Goal: Task Accomplishment & Management: Complete application form

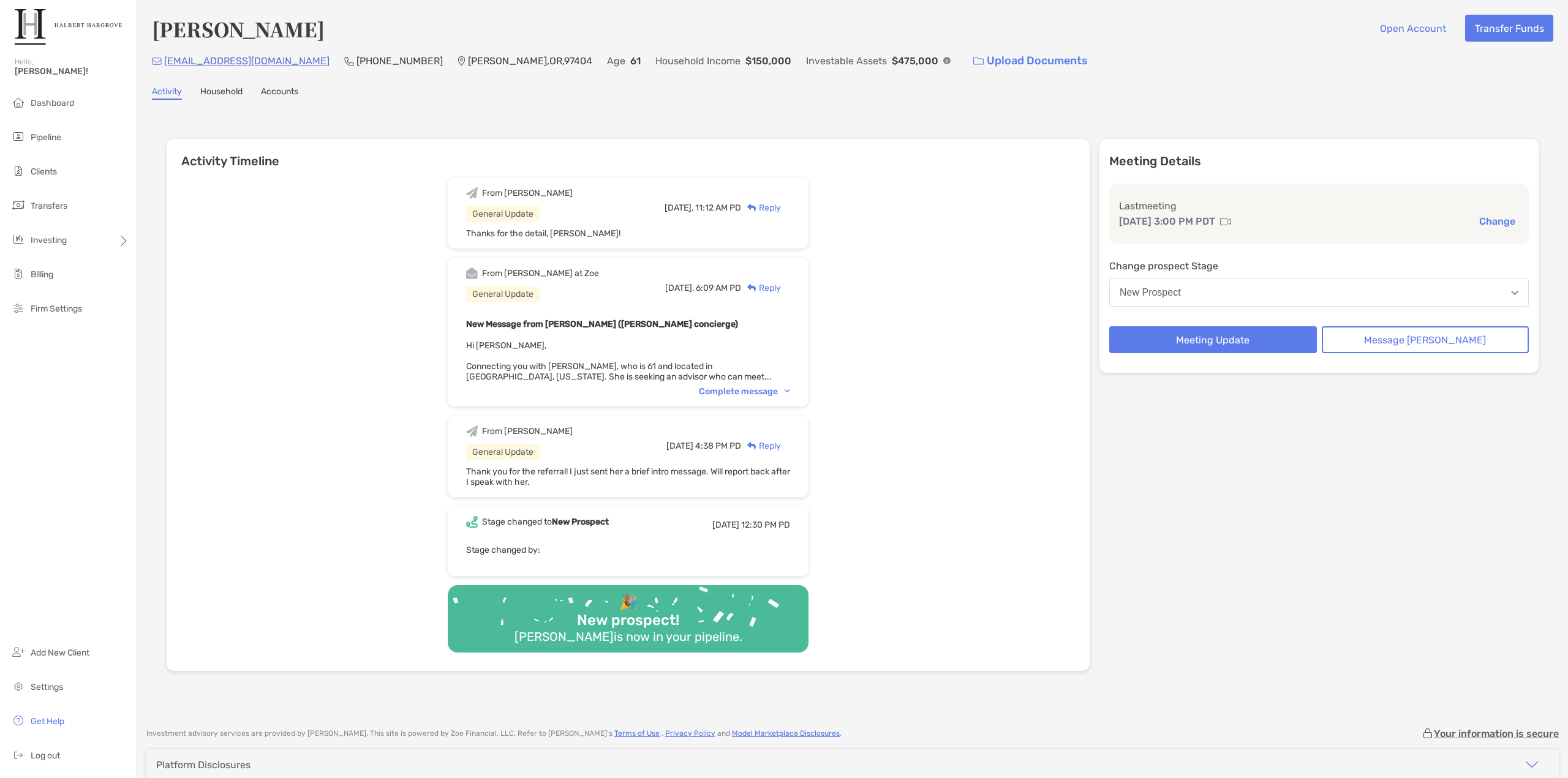
click at [742, 382] on div "From [PERSON_NAME] at [PERSON_NAME] General Update [DATE], 6:09 AM PD Reply New…" at bounding box center [627, 332] width 361 height 149
click at [746, 388] on div "Complete message" at bounding box center [744, 392] width 91 height 11
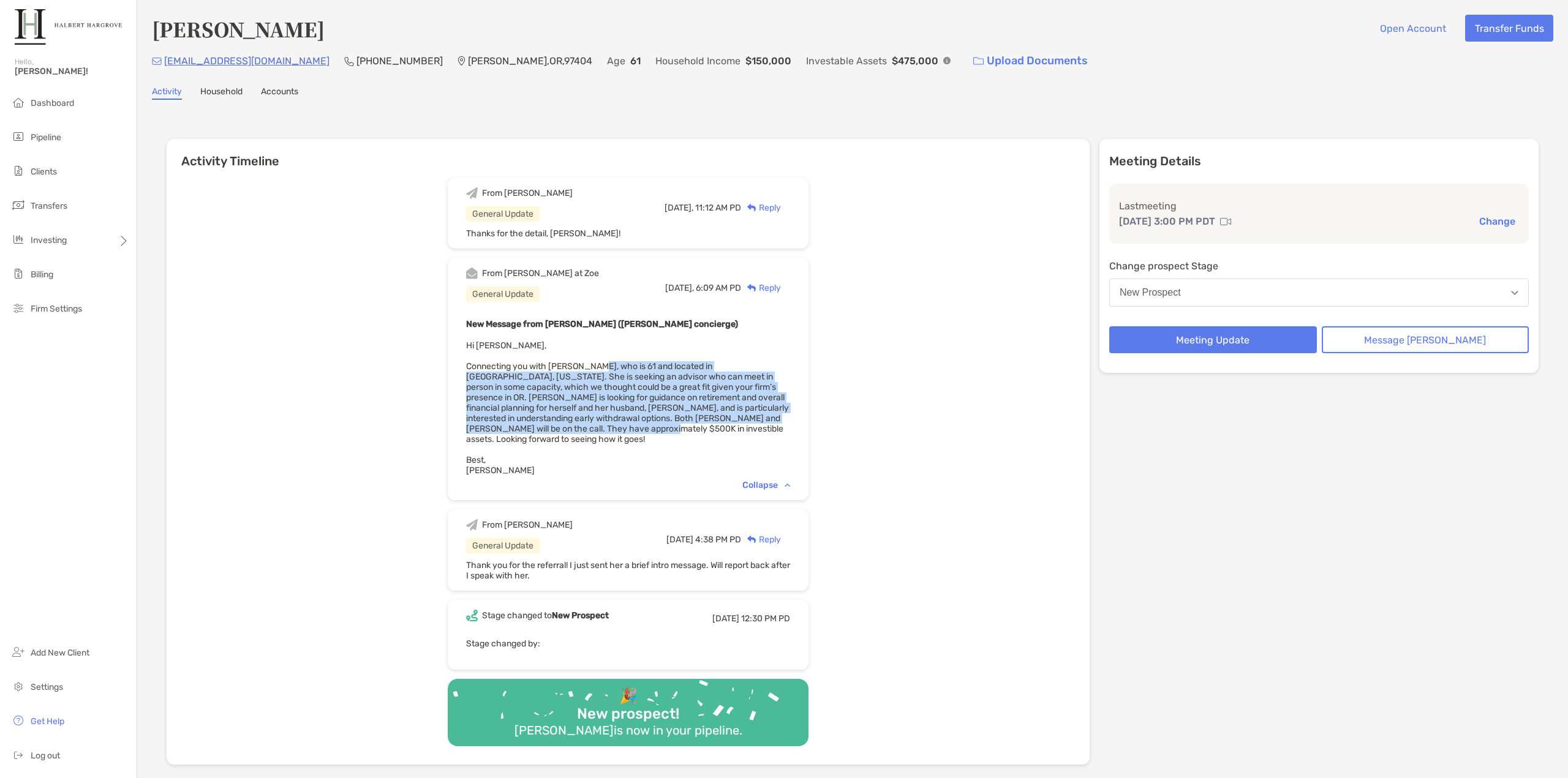
drag, startPoint x: 607, startPoint y: 365, endPoint x: 642, endPoint y: 428, distance: 72.1
click at [629, 427] on span "Hi Tony, Connecting you with Sherri Burks, who is 61 and located in Eugene, Ore…" at bounding box center [627, 408] width 323 height 135
drag, startPoint x: 686, startPoint y: 431, endPoint x: 604, endPoint y: 384, distance: 94.5
click at [611, 387] on span "Hi Tony, Connecting you with Sherri Burks, who is 61 and located in Eugene, Ore…" at bounding box center [627, 408] width 323 height 135
drag, startPoint x: 580, startPoint y: 370, endPoint x: 648, endPoint y: 423, distance: 86.2
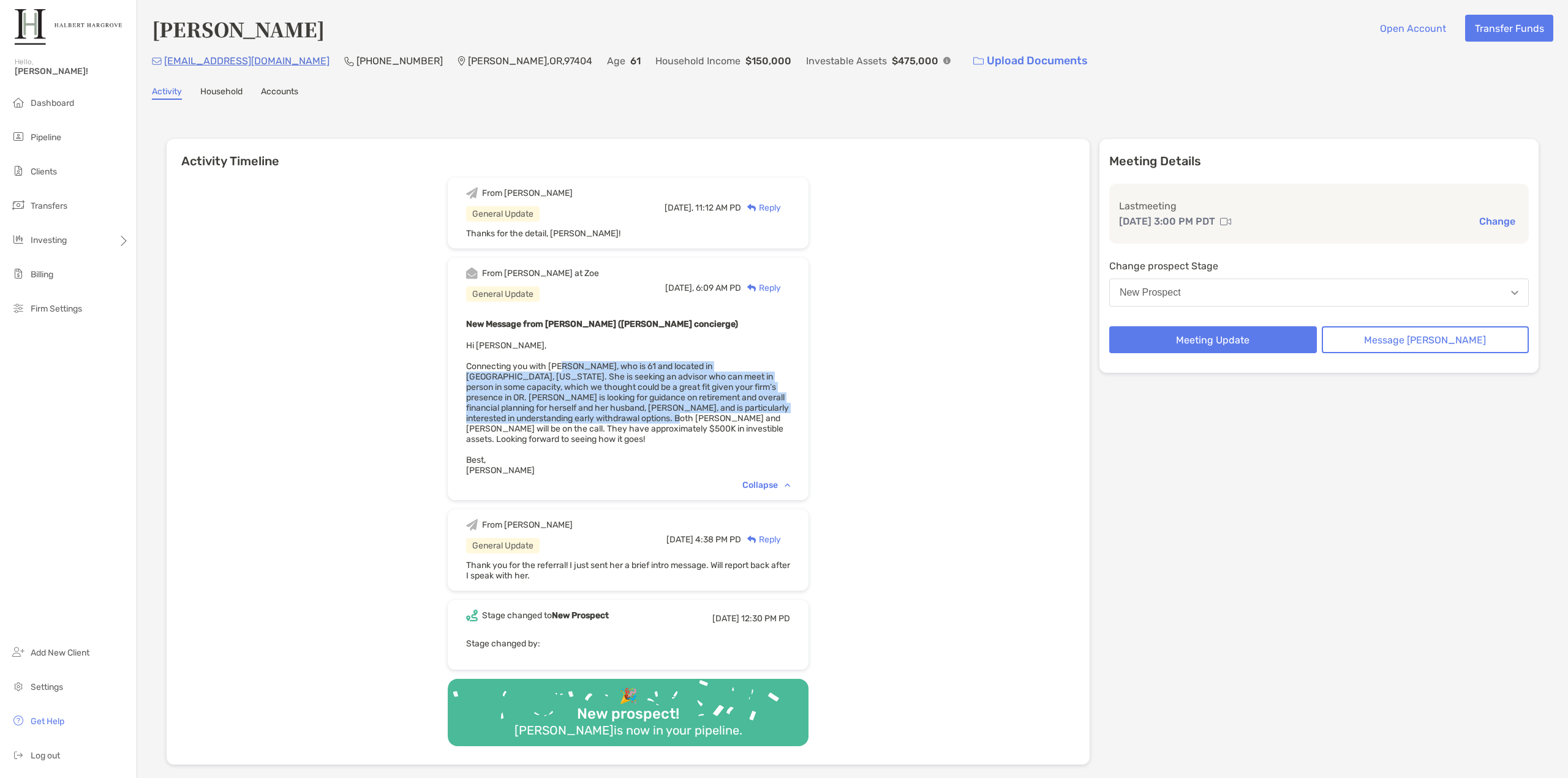
click at [632, 420] on span "Hi Tony, Connecting you with Sherri Burks, who is 61 and located in Eugene, Ore…" at bounding box center [627, 408] width 323 height 135
drag, startPoint x: 670, startPoint y: 425, endPoint x: 621, endPoint y: 366, distance: 76.7
click at [622, 368] on span "Hi Tony, Connecting you with Sherri Burks, who is 61 and located in Eugene, Ore…" at bounding box center [627, 408] width 323 height 135
drag, startPoint x: 618, startPoint y: 360, endPoint x: 640, endPoint y: 423, distance: 66.7
click at [635, 421] on div "New Message from Brendan Connors (Zoe concierge) Hi Tony, Connecting you with S…" at bounding box center [627, 396] width 324 height 159
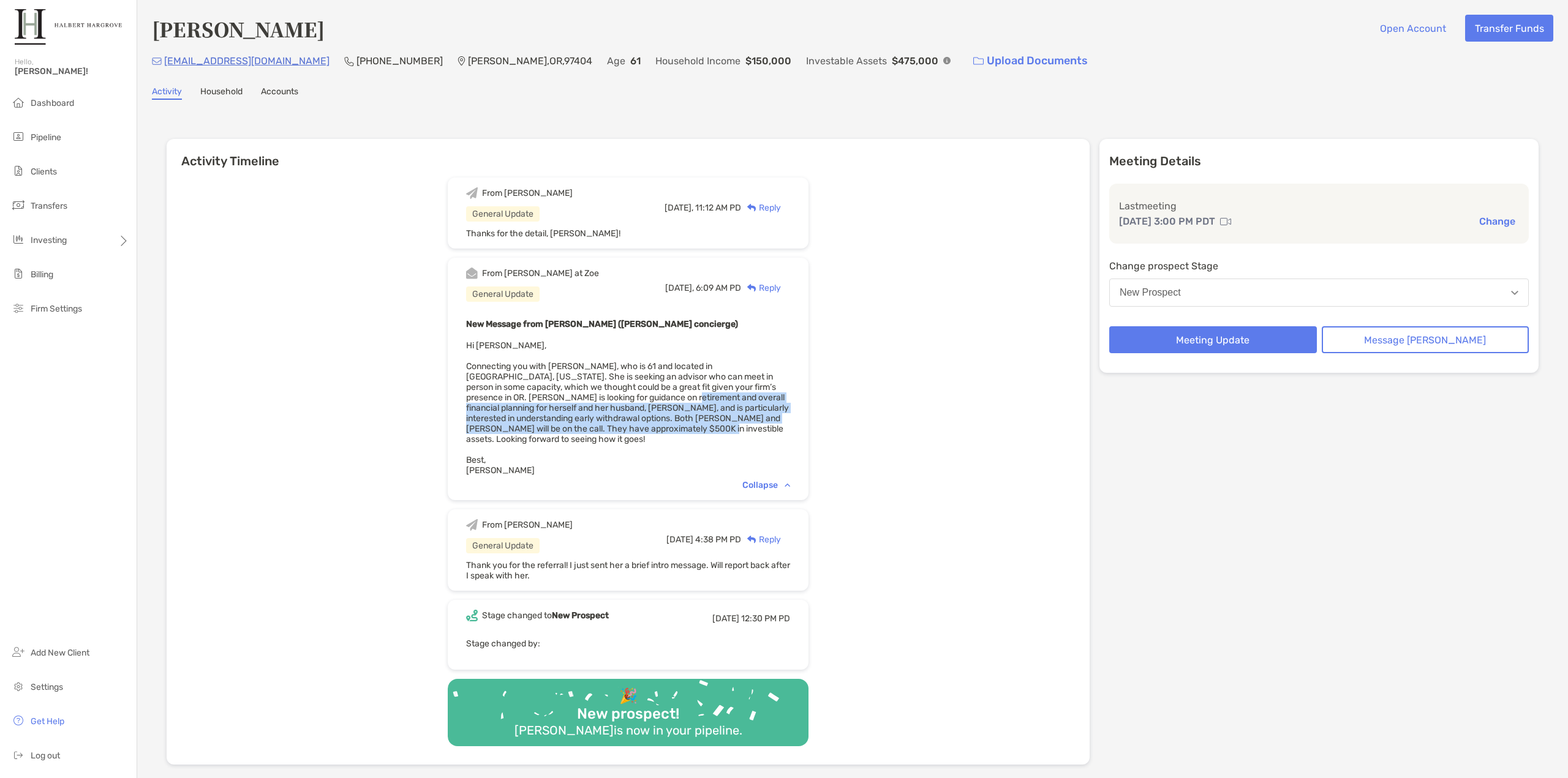
drag, startPoint x: 675, startPoint y: 421, endPoint x: 626, endPoint y: 400, distance: 53.3
click at [626, 400] on span "Hi Tony, Connecting you with Sherri Burks, who is 61 and located in Eugene, Ore…" at bounding box center [627, 408] width 323 height 135
click at [619, 389] on span "Hi Tony, Connecting you with Sherri Burks, who is 61 and located in Eugene, Ore…" at bounding box center [627, 408] width 323 height 135
click at [867, 361] on div "From [PERSON_NAME] General Update [DATE], 11:12 AM PD Reply Thanks for the deta…" at bounding box center [628, 467] width 923 height 596
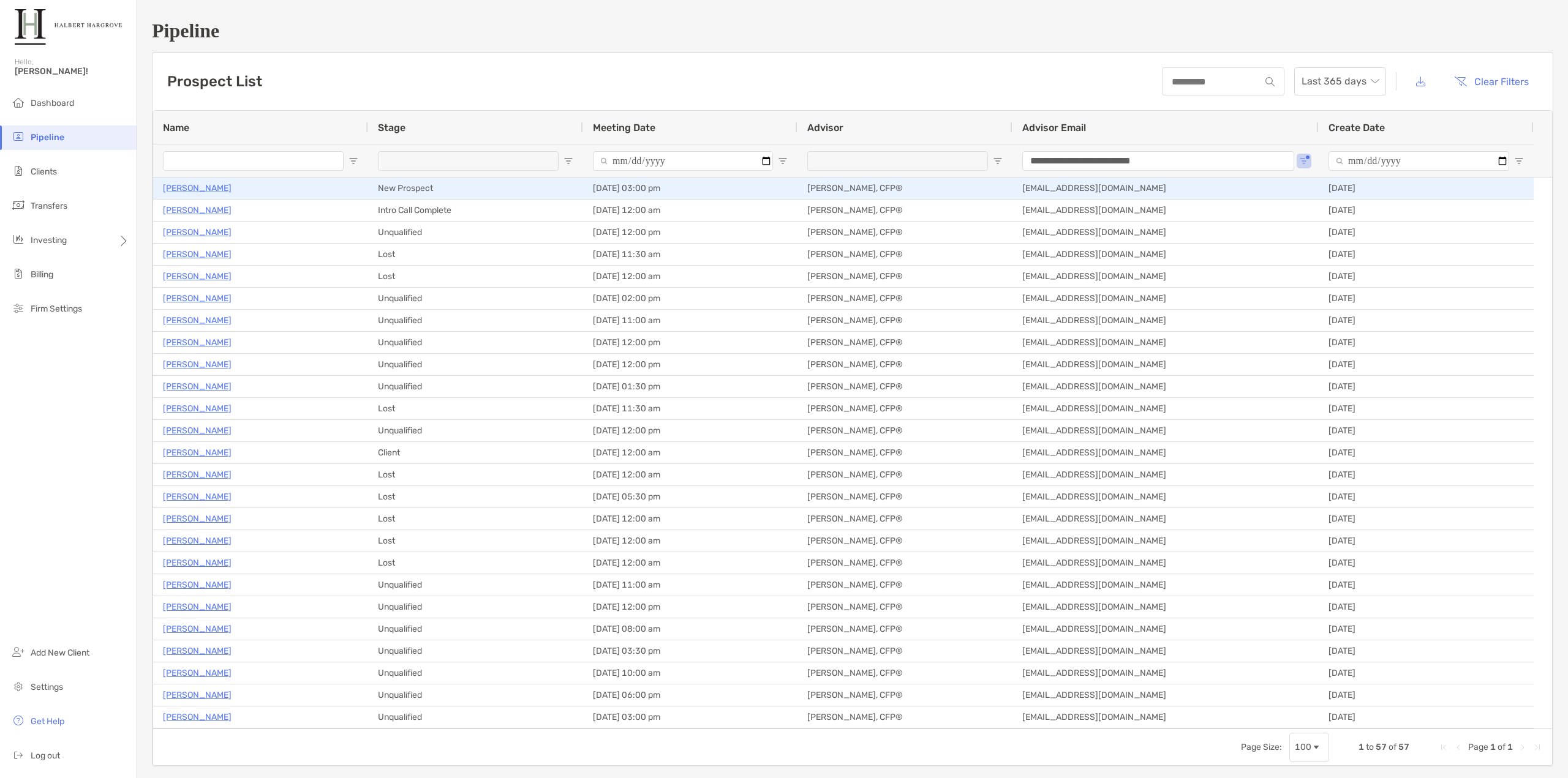
click at [189, 183] on p "[PERSON_NAME]" at bounding box center [198, 188] width 69 height 15
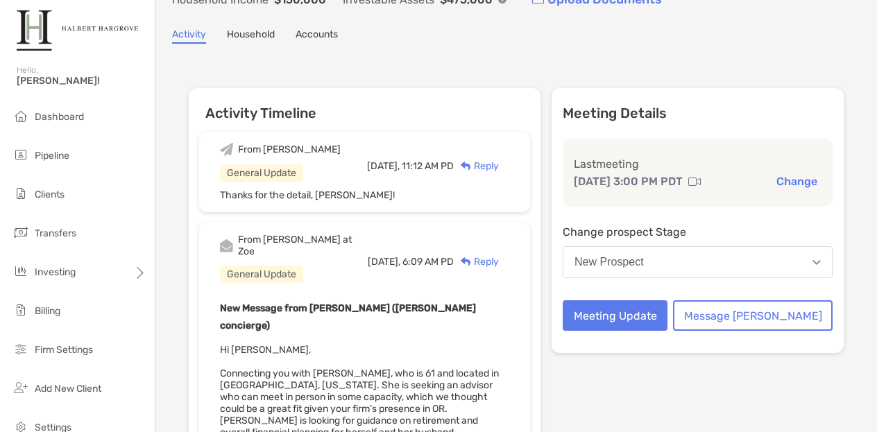
scroll to position [278, 0]
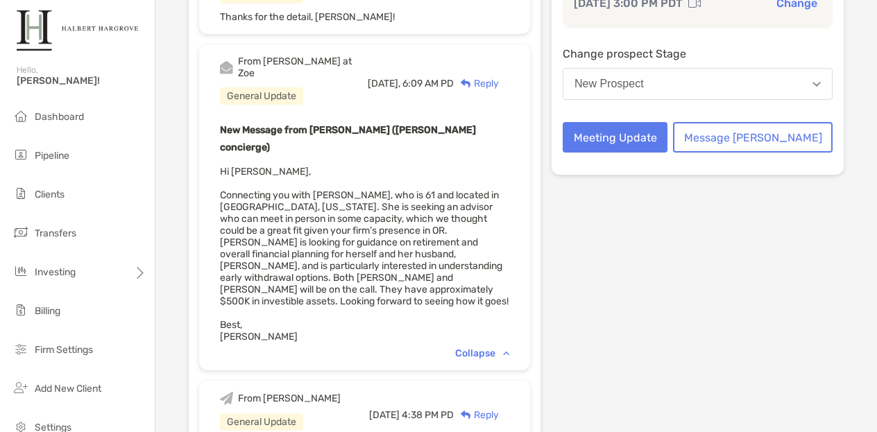
click at [509, 348] on div "Collapse" at bounding box center [482, 354] width 54 height 12
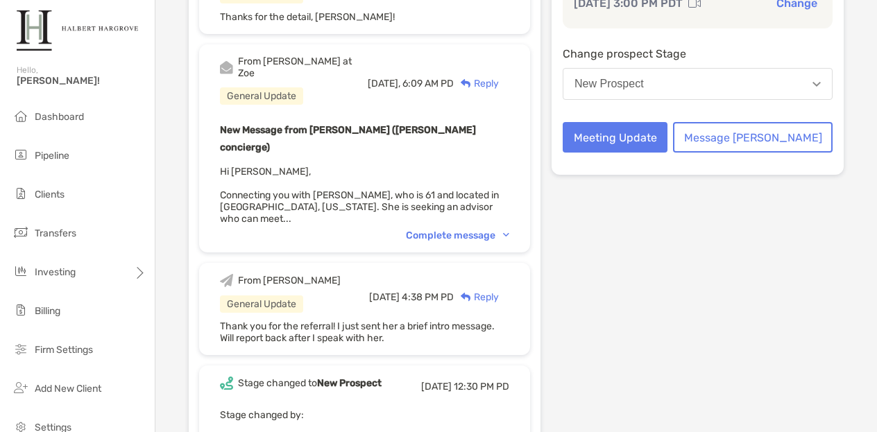
click at [509, 230] on div "Complete message" at bounding box center [457, 236] width 103 height 12
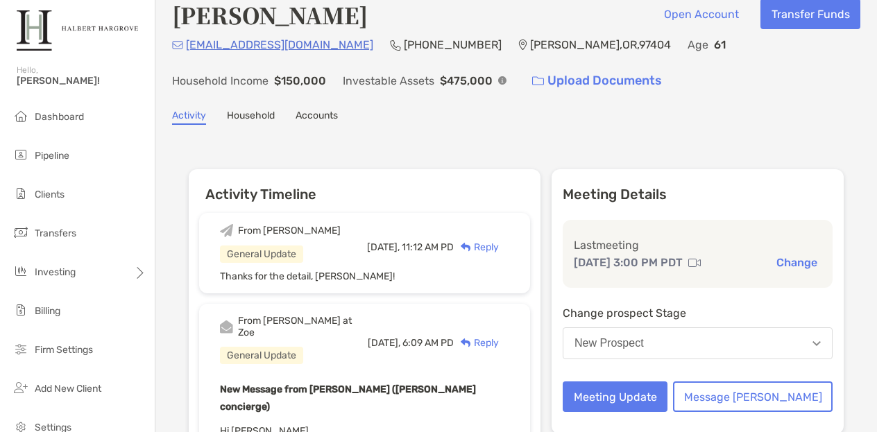
scroll to position [0, 0]
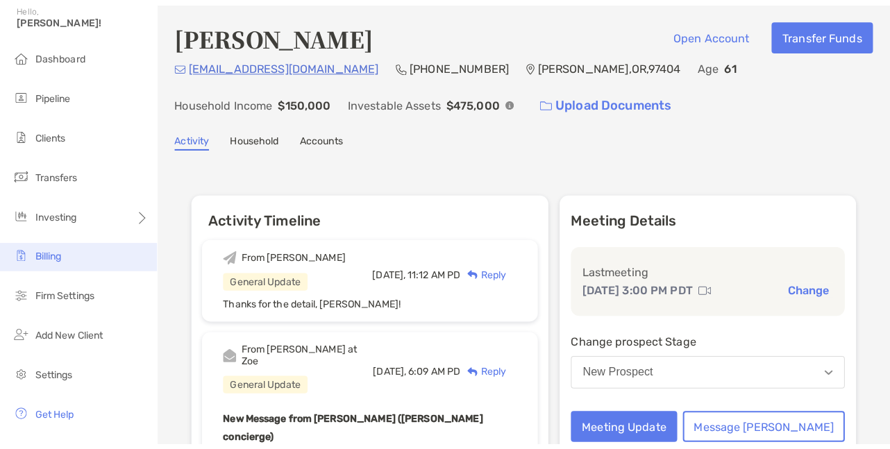
scroll to position [99, 0]
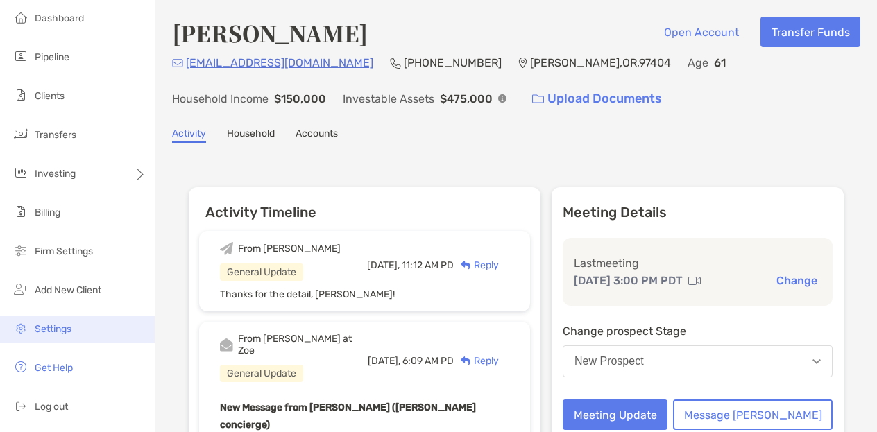
click at [62, 331] on span "Settings" at bounding box center [53, 329] width 37 height 12
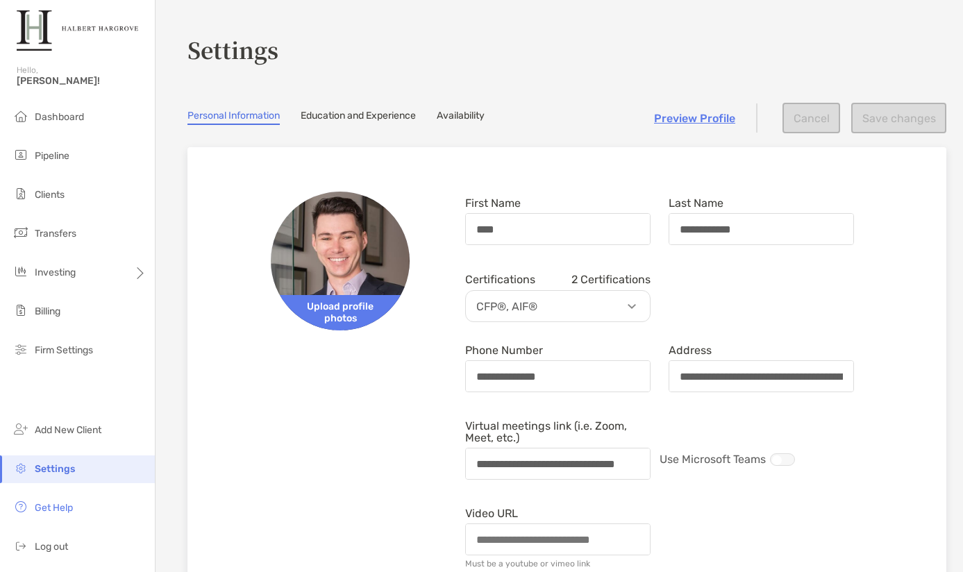
click at [367, 121] on link "Education and Experience" at bounding box center [358, 117] width 115 height 15
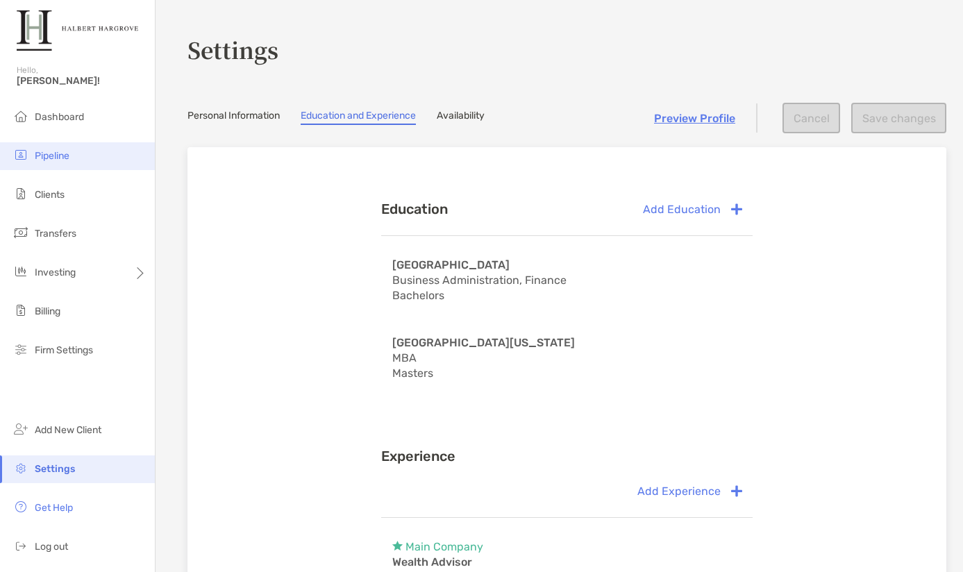
click at [56, 155] on span "Pipeline" at bounding box center [52, 156] width 35 height 12
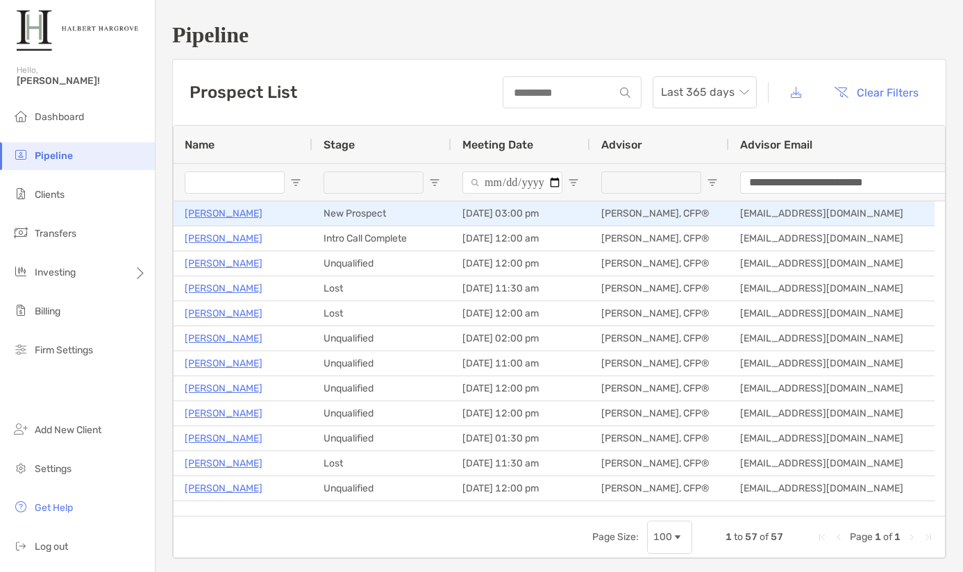
click at [204, 210] on p "[PERSON_NAME]" at bounding box center [224, 213] width 78 height 17
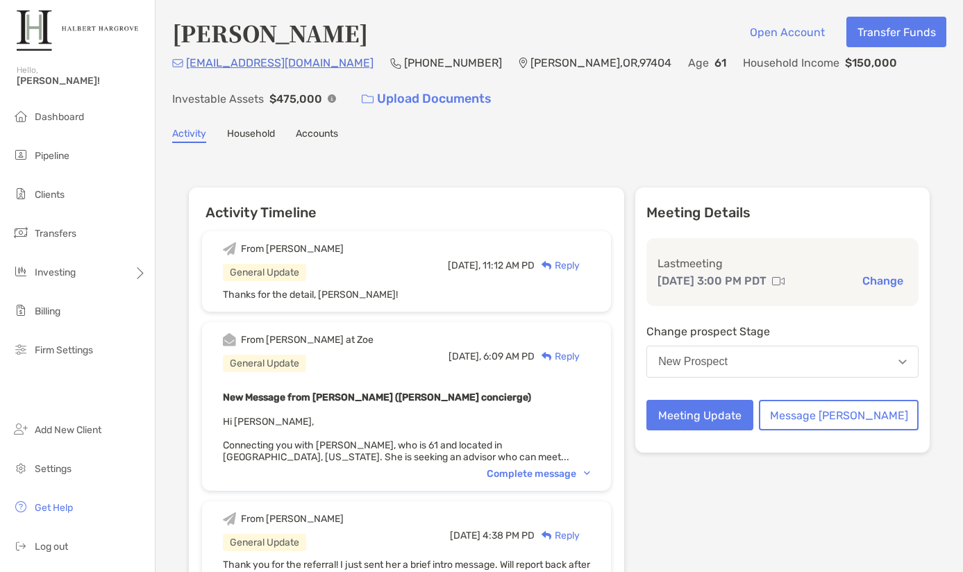
click at [566, 463] on div "From [PERSON_NAME] at [PERSON_NAME] General Update [DATE], 6:09 AM PD Reply New…" at bounding box center [406, 406] width 409 height 169
click at [567, 471] on div "Complete message" at bounding box center [538, 474] width 103 height 12
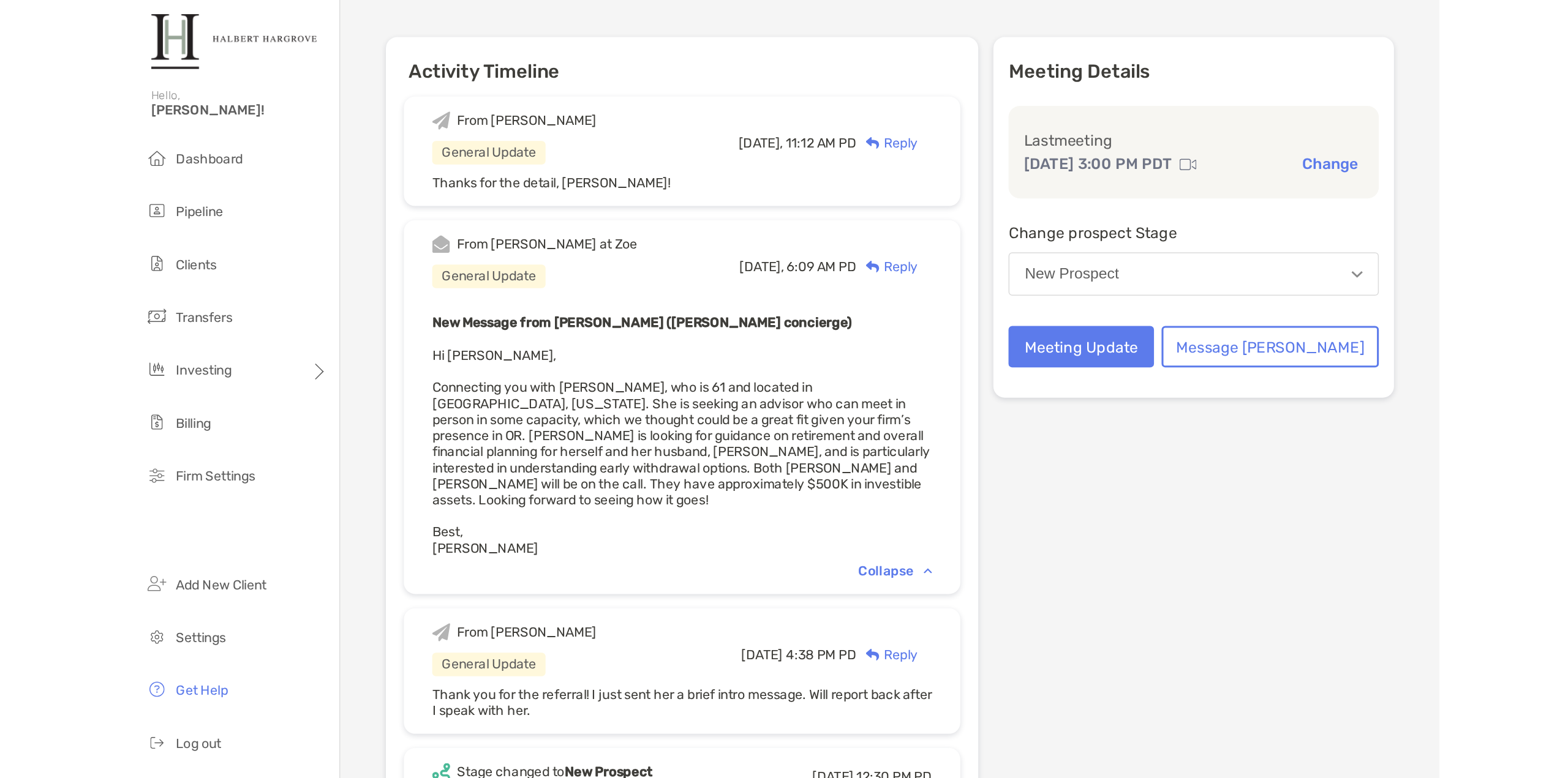
scroll to position [183, 0]
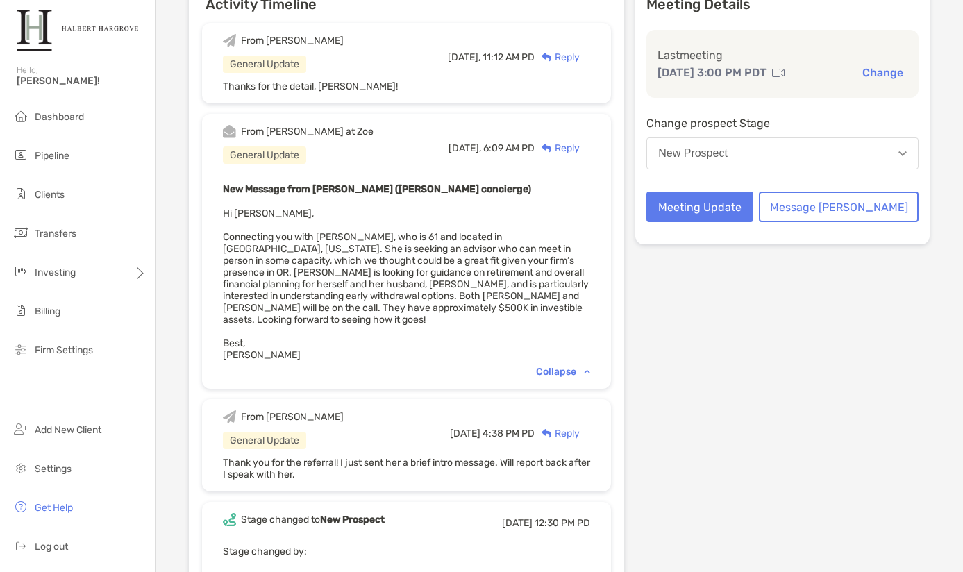
click at [624, 174] on div "From [PERSON_NAME] General Update [DATE], 11:12 AM PD Reply Thanks for the deta…" at bounding box center [406, 350] width 435 height 676
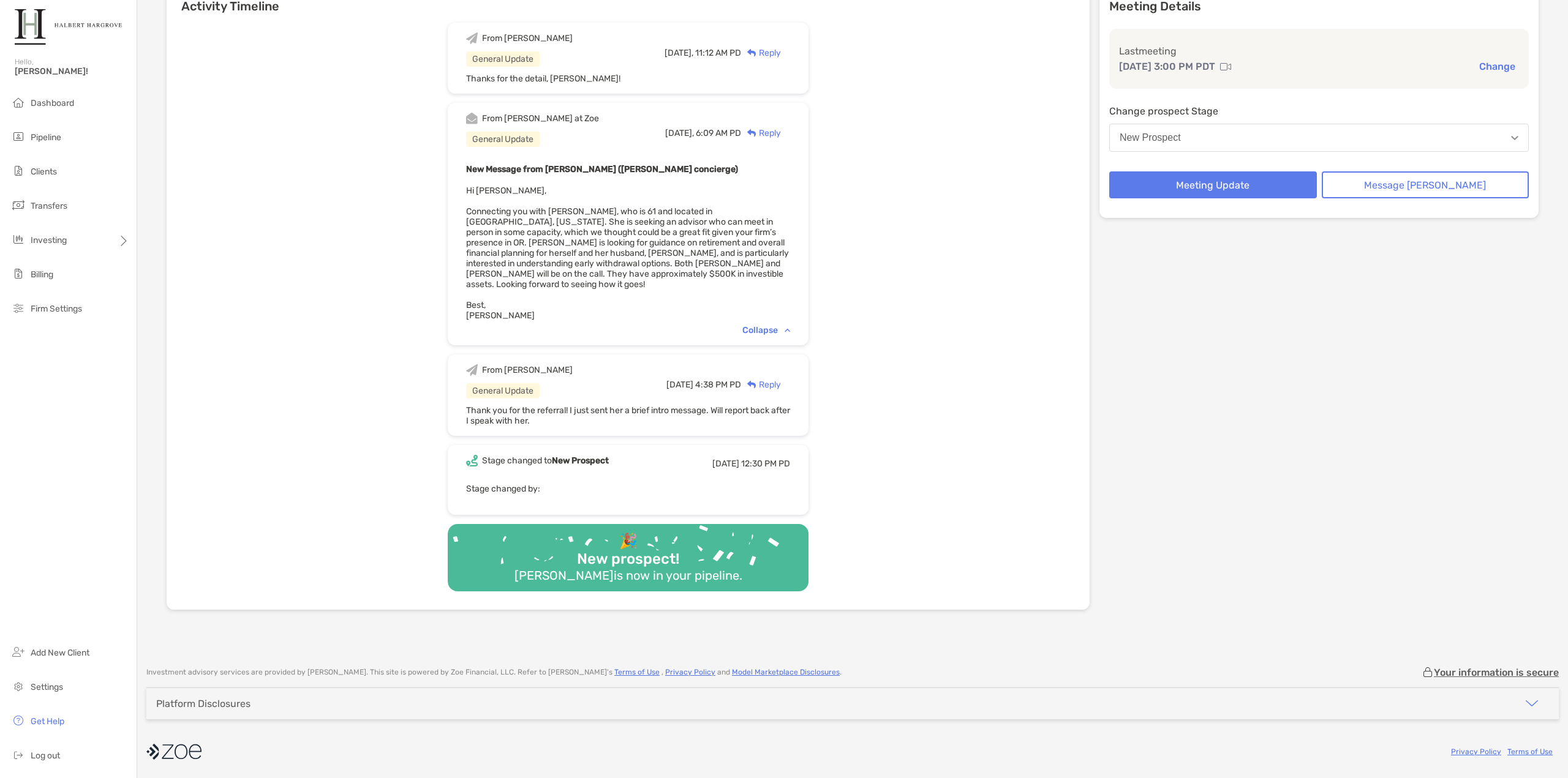
scroll to position [145, 0]
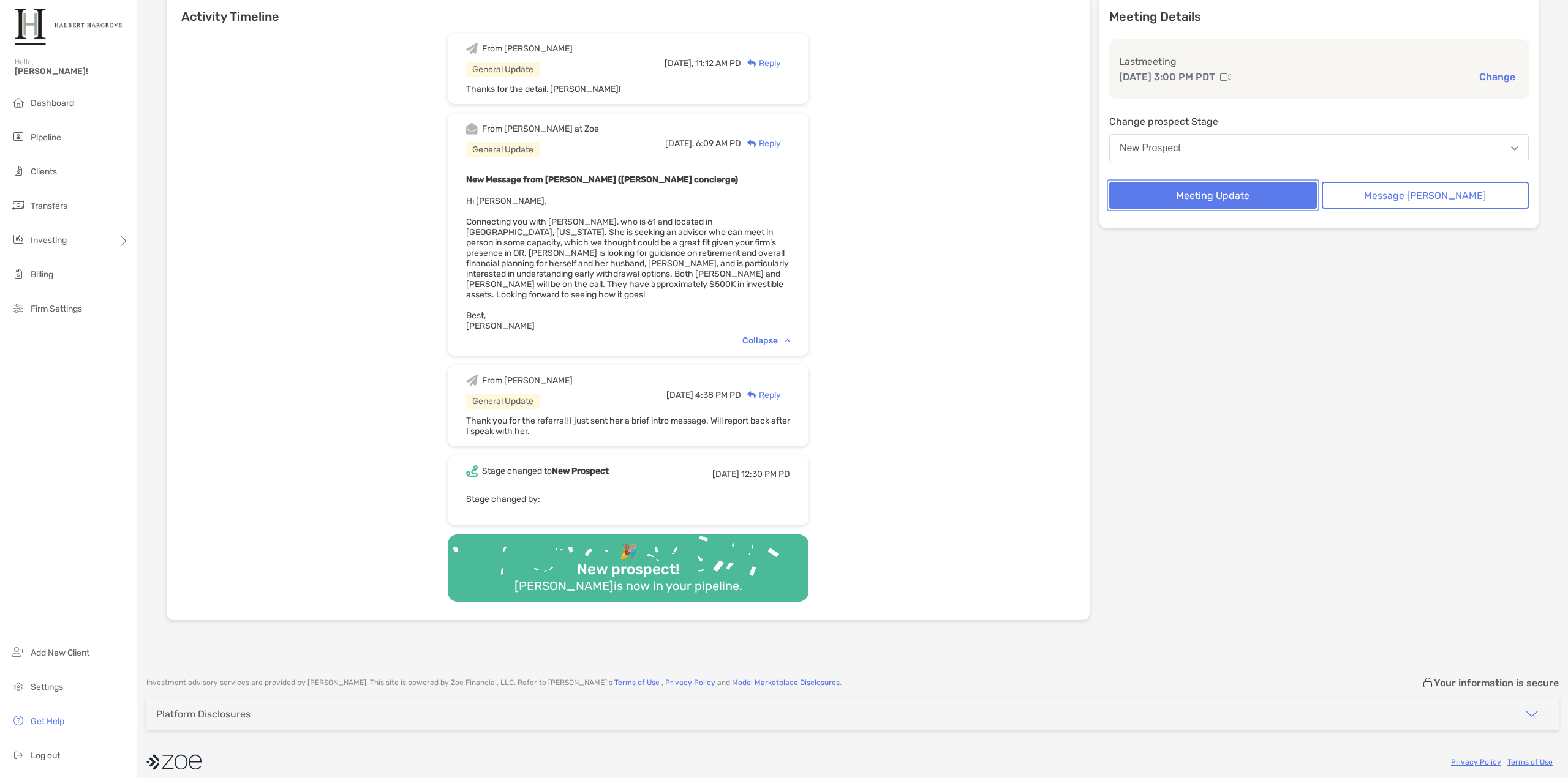
click at [849, 190] on button "Meeting Update" at bounding box center [1212, 195] width 207 height 27
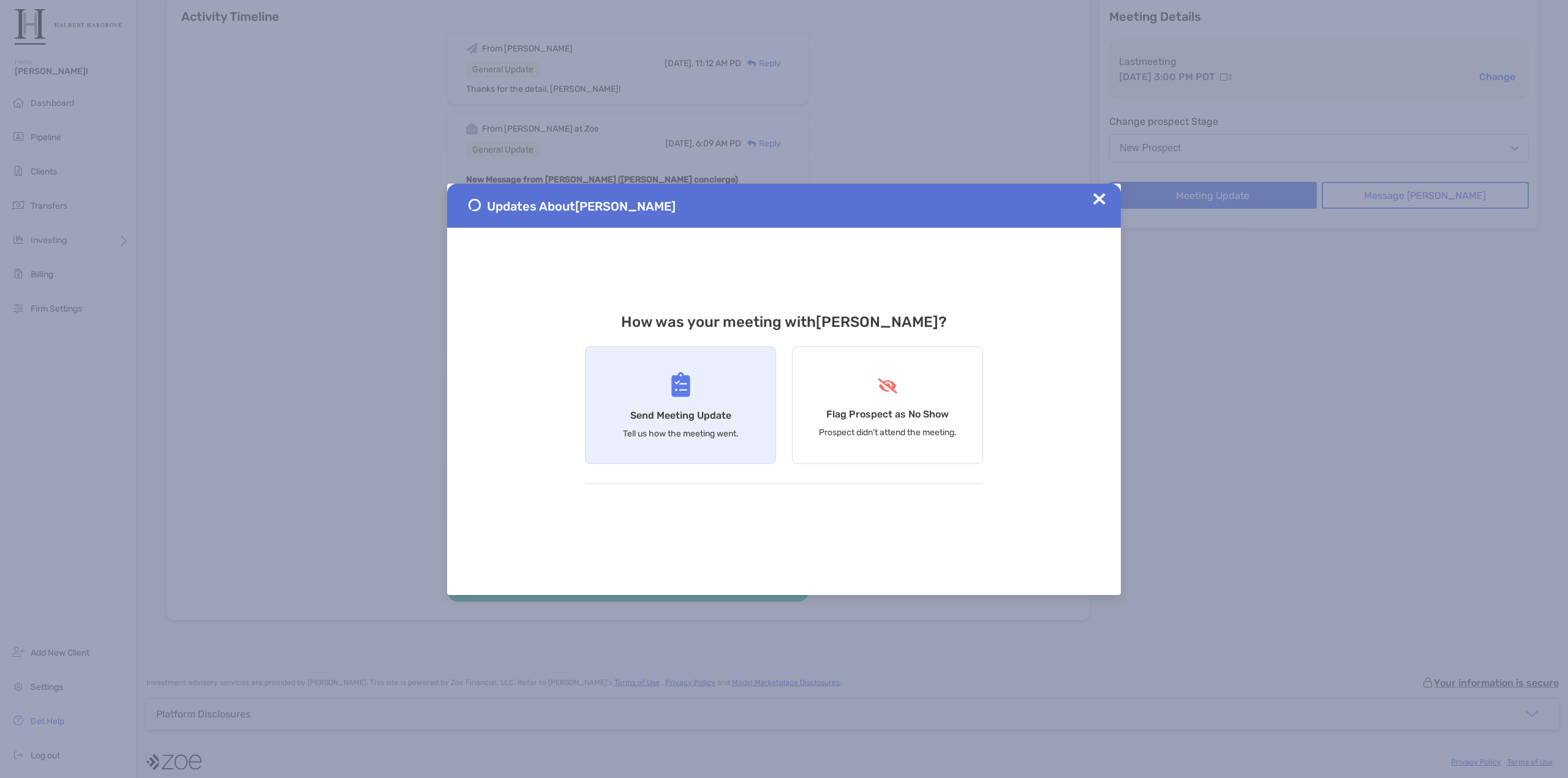
click at [678, 388] on img at bounding box center [681, 385] width 19 height 25
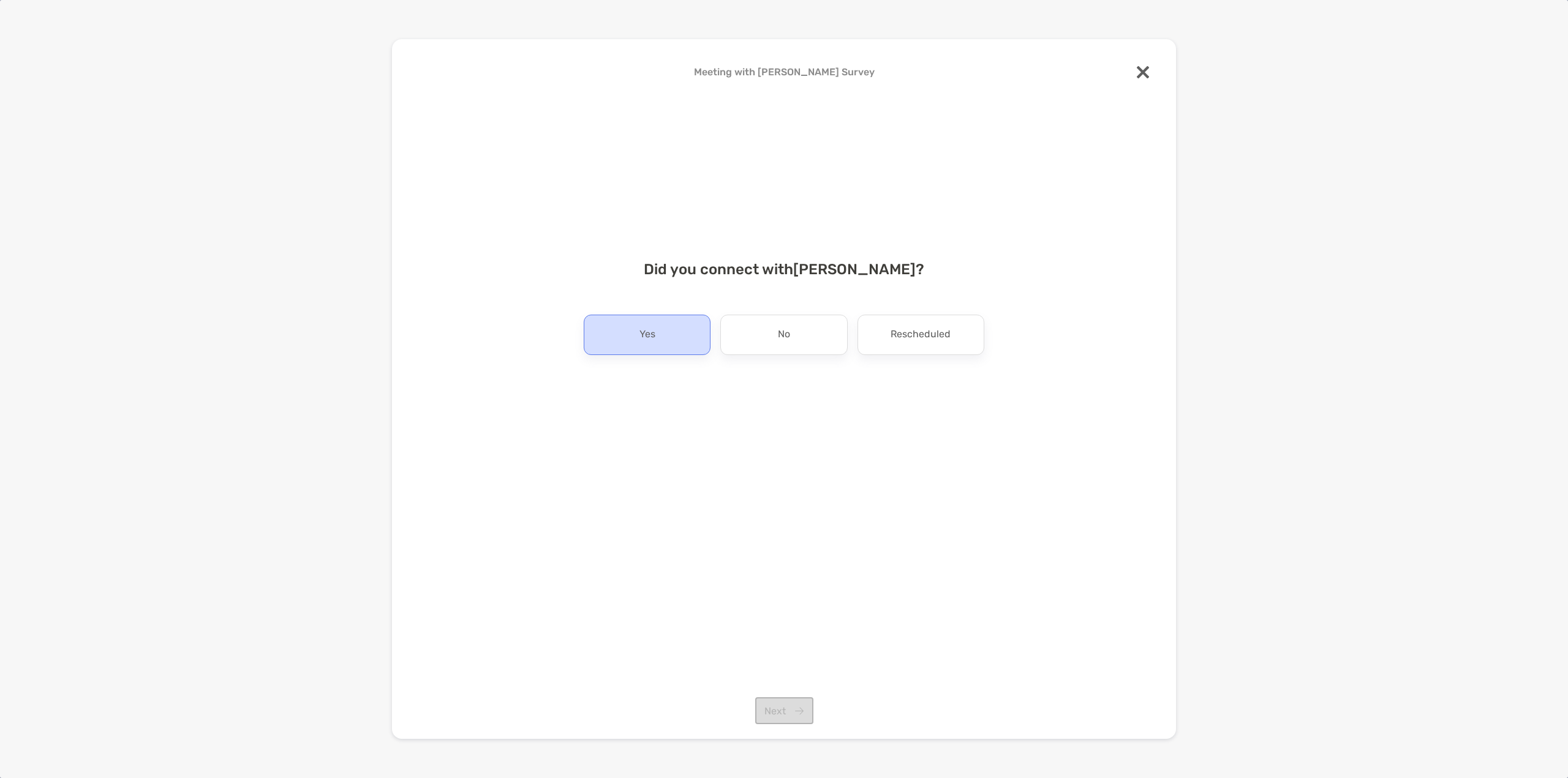
click at [681, 338] on div "Yes" at bounding box center [647, 335] width 127 height 41
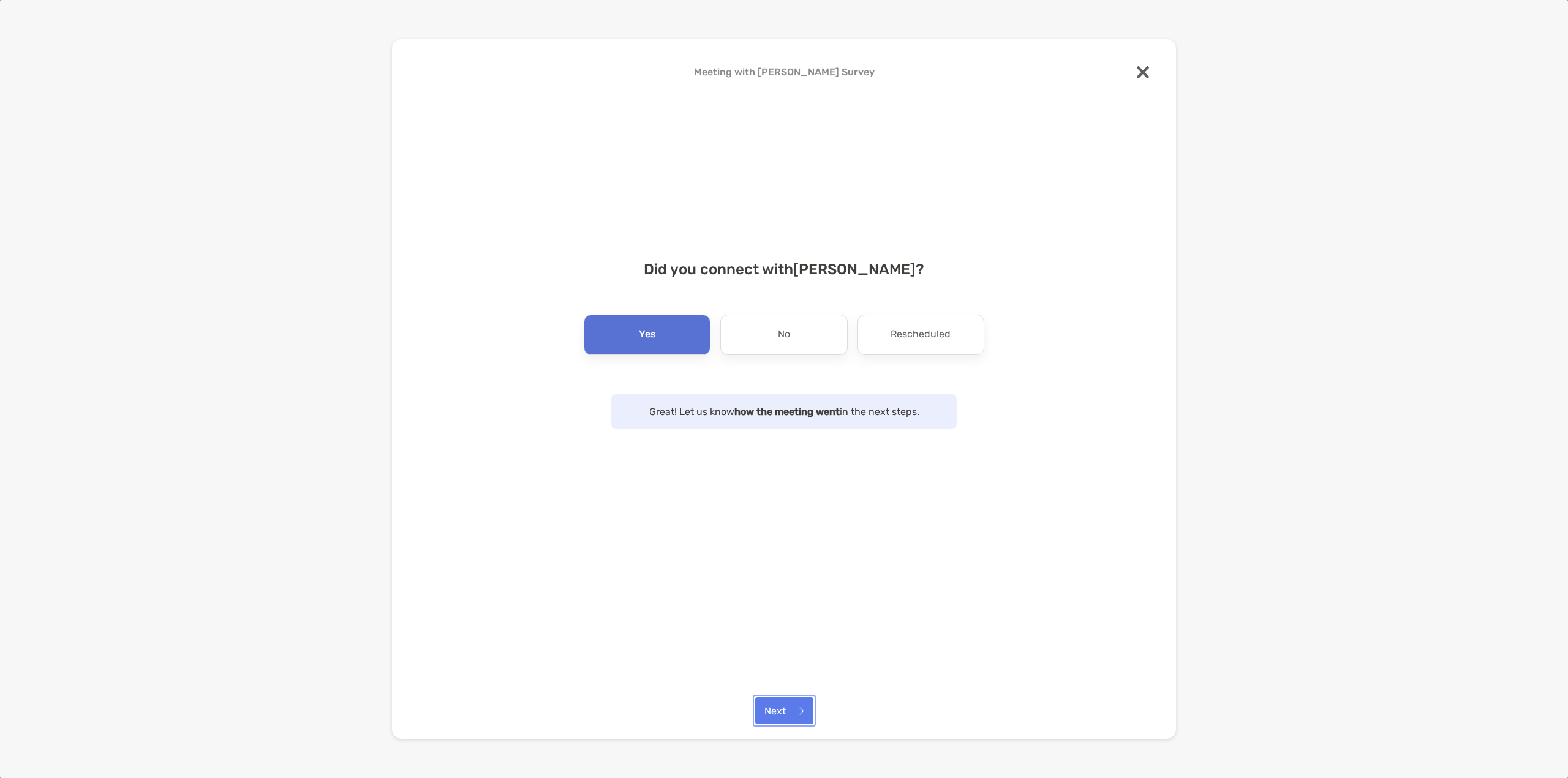
click at [792, 504] on button "Next" at bounding box center [784, 711] width 58 height 27
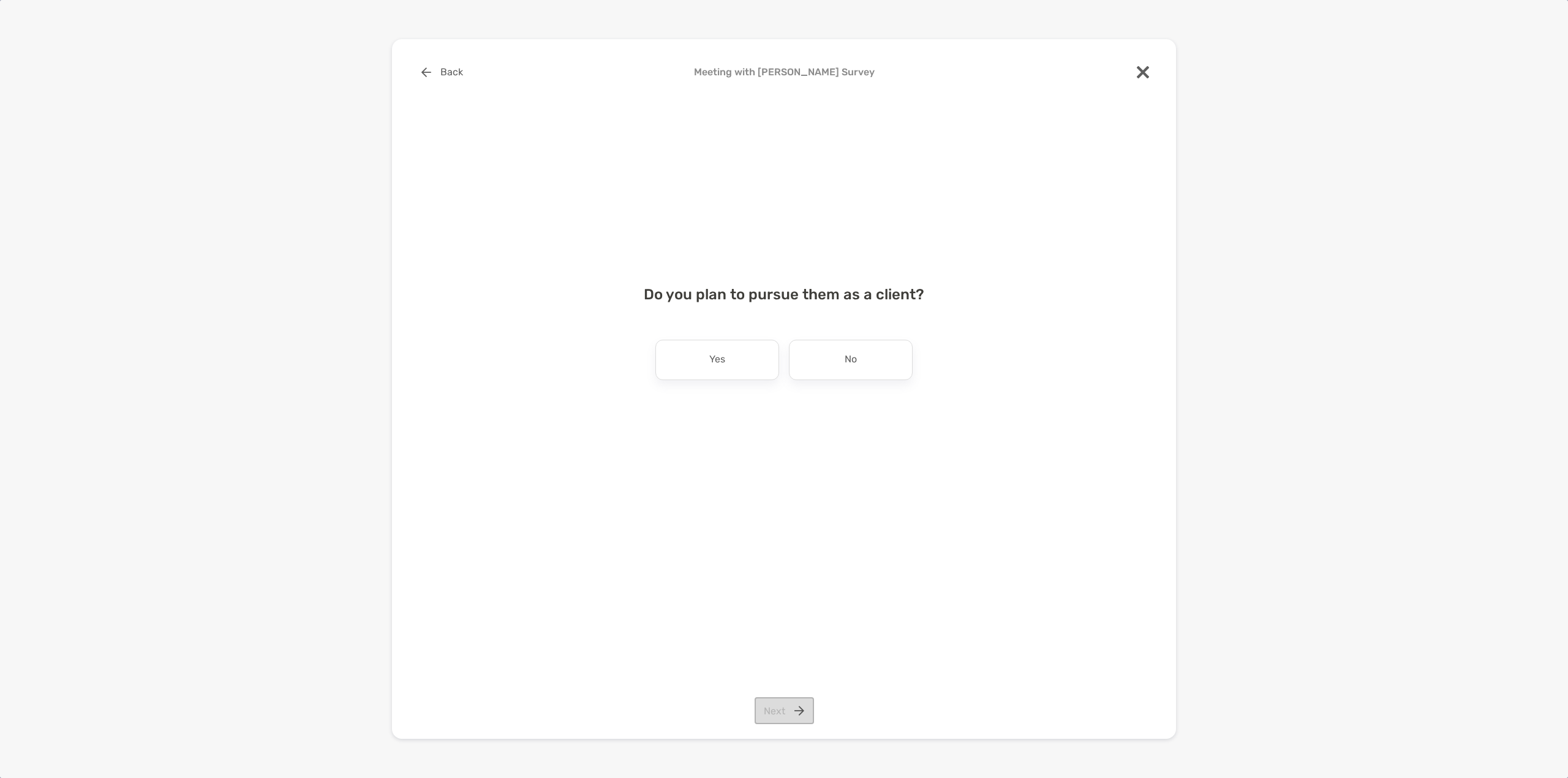
click at [744, 374] on div "Yes" at bounding box center [717, 360] width 124 height 41
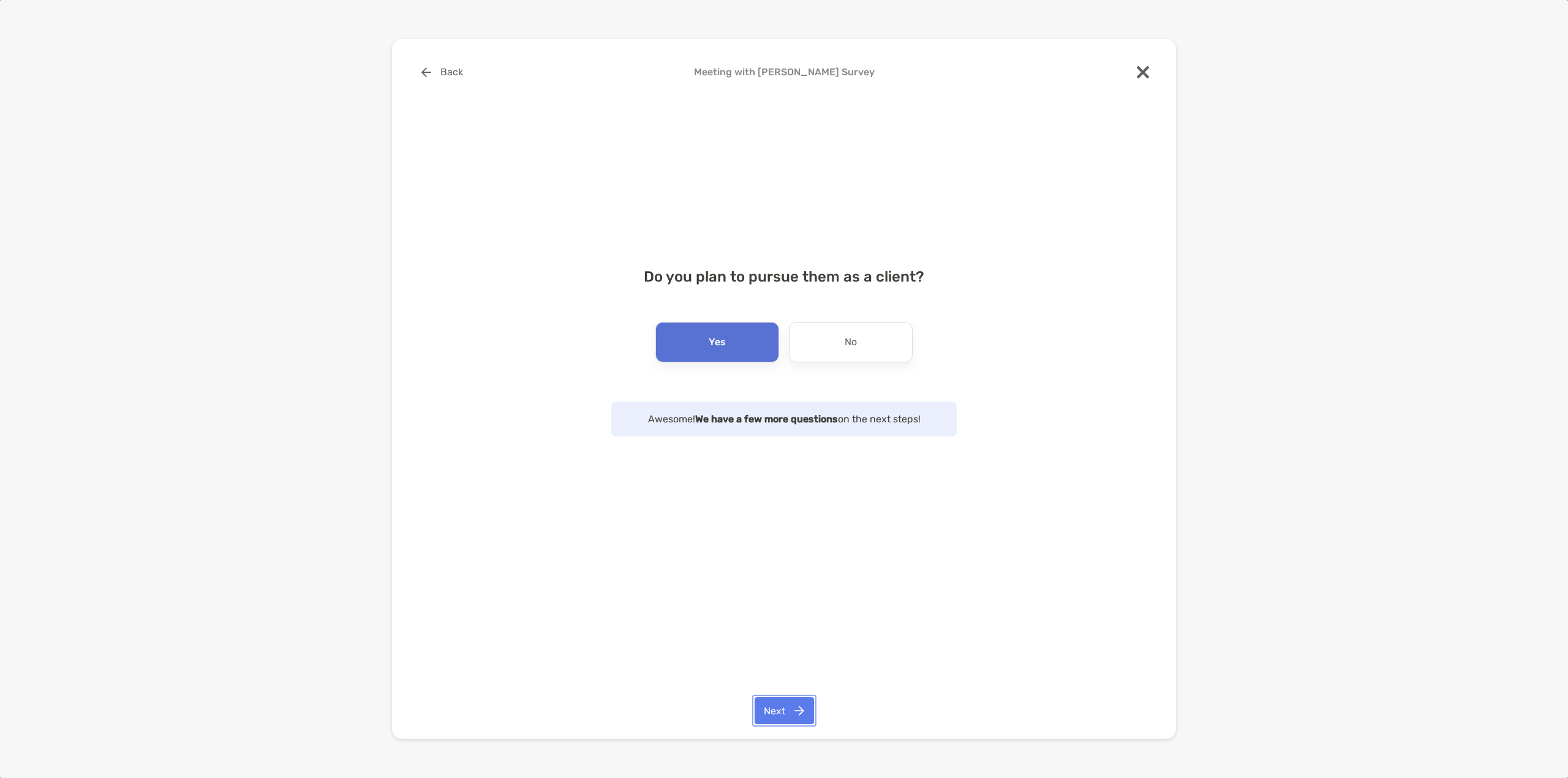
click at [804, 504] on button "Next" at bounding box center [784, 711] width 59 height 27
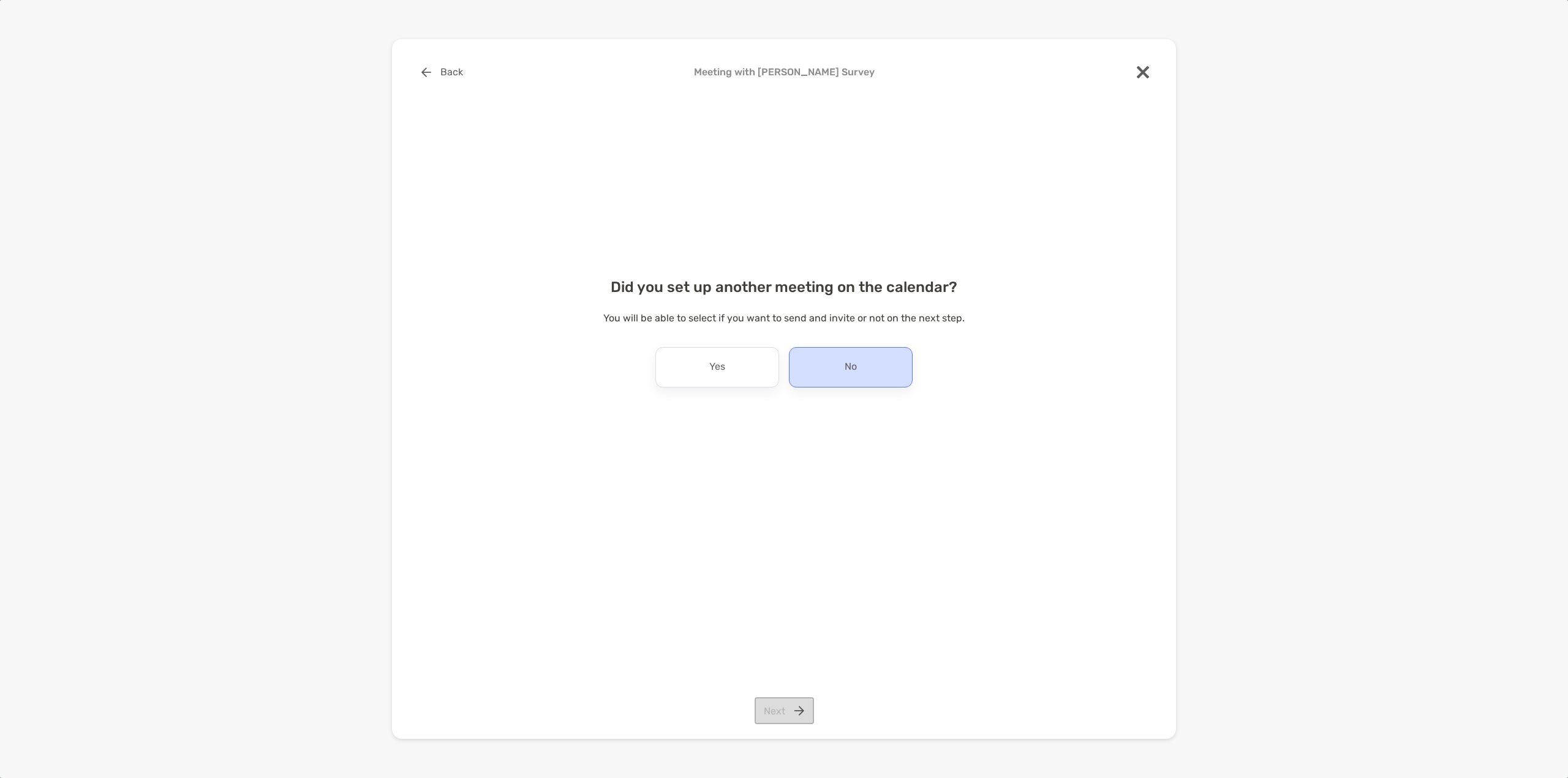
click at [833, 374] on div "No" at bounding box center [851, 368] width 124 height 41
click at [789, 504] on button "Next" at bounding box center [784, 711] width 59 height 27
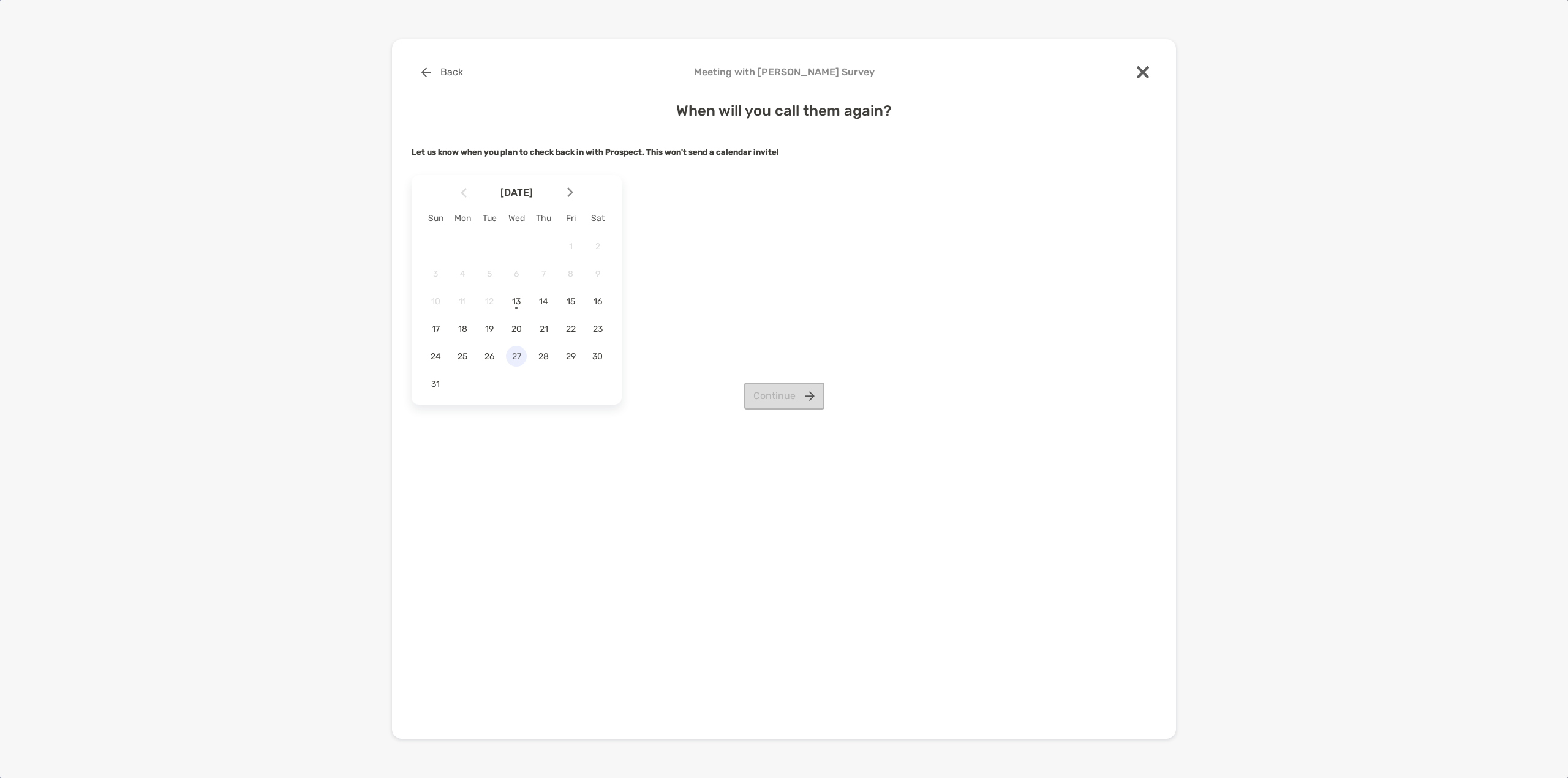
click at [516, 354] on span "27" at bounding box center [516, 356] width 21 height 11
click at [801, 397] on button "Continue" at bounding box center [784, 396] width 80 height 27
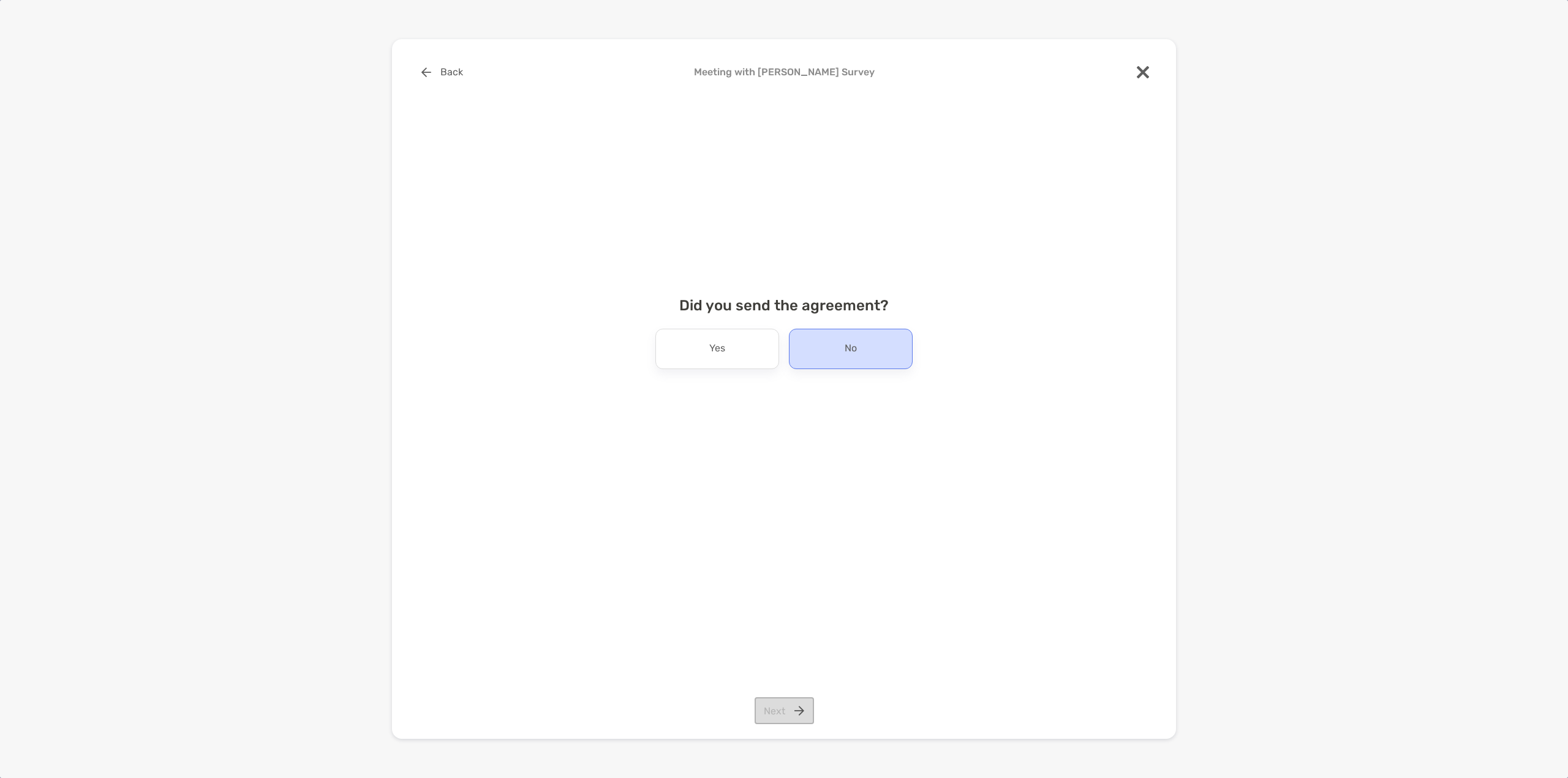
click at [846, 351] on p "No" at bounding box center [851, 348] width 12 height 19
click at [777, 504] on button "Next" at bounding box center [784, 711] width 59 height 27
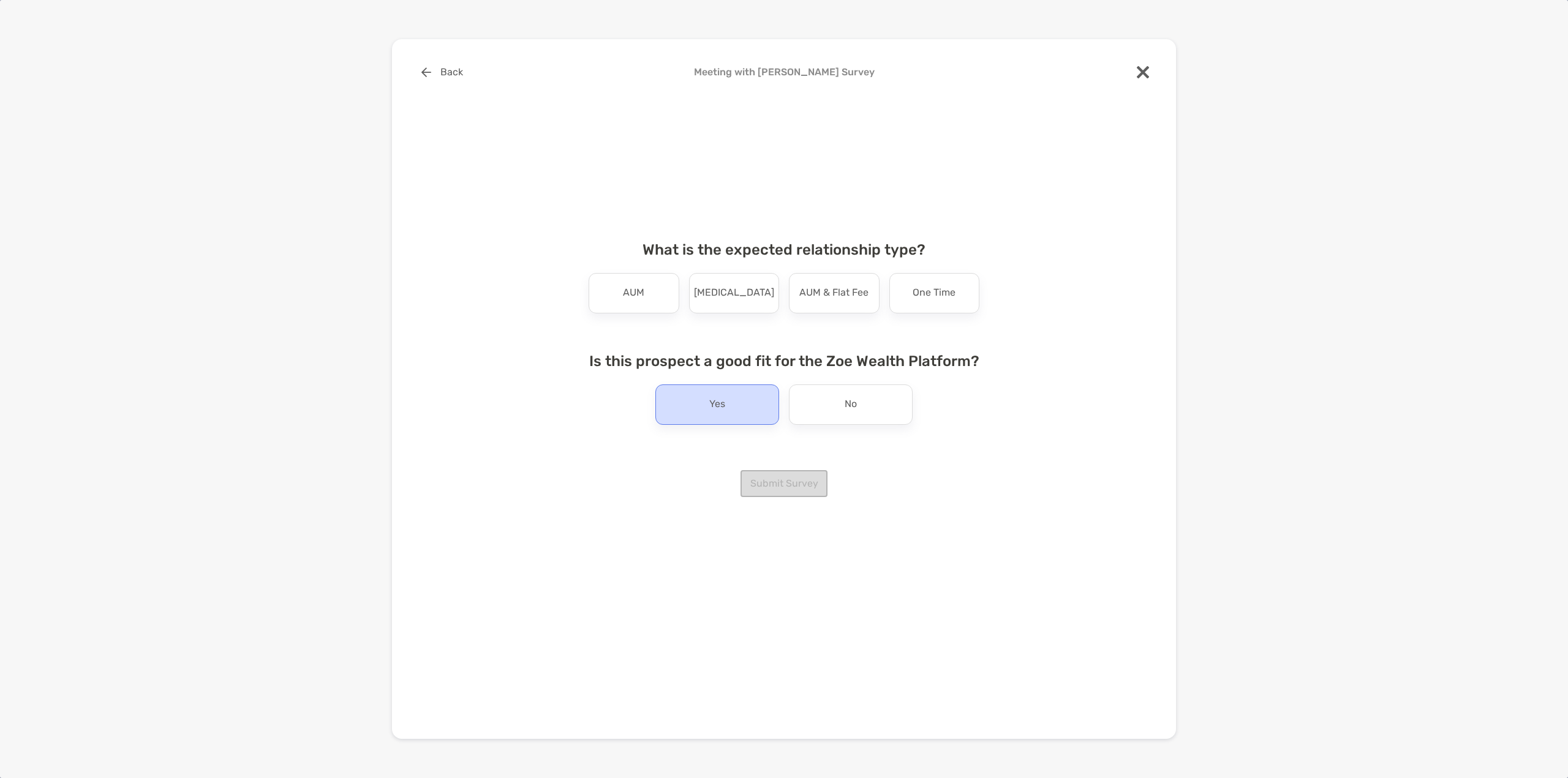
click at [714, 413] on p "Yes" at bounding box center [717, 405] width 16 height 19
click at [646, 305] on div "AUM" at bounding box center [634, 294] width 91 height 41
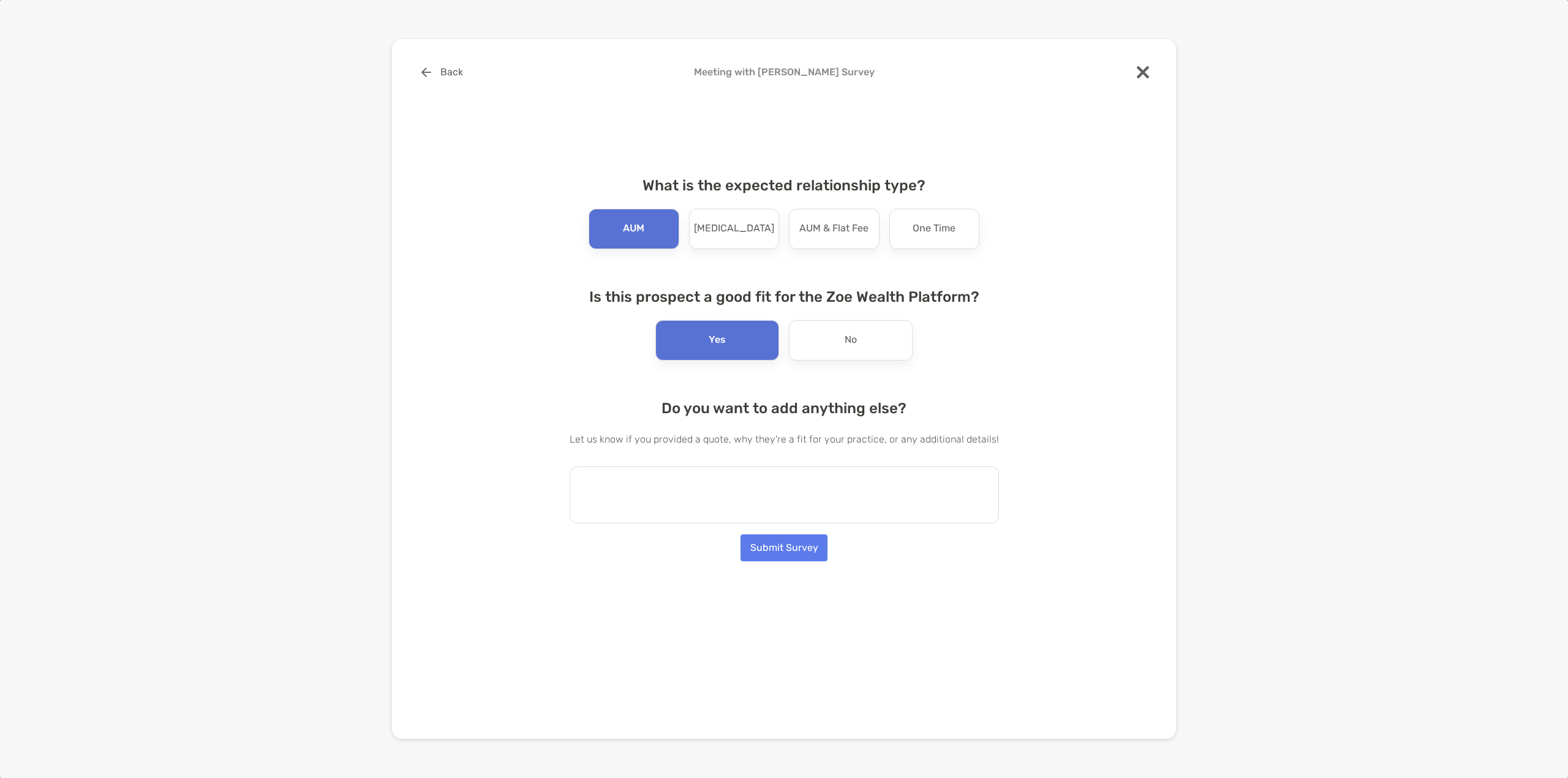
click at [744, 496] on textarea at bounding box center [784, 495] width 430 height 57
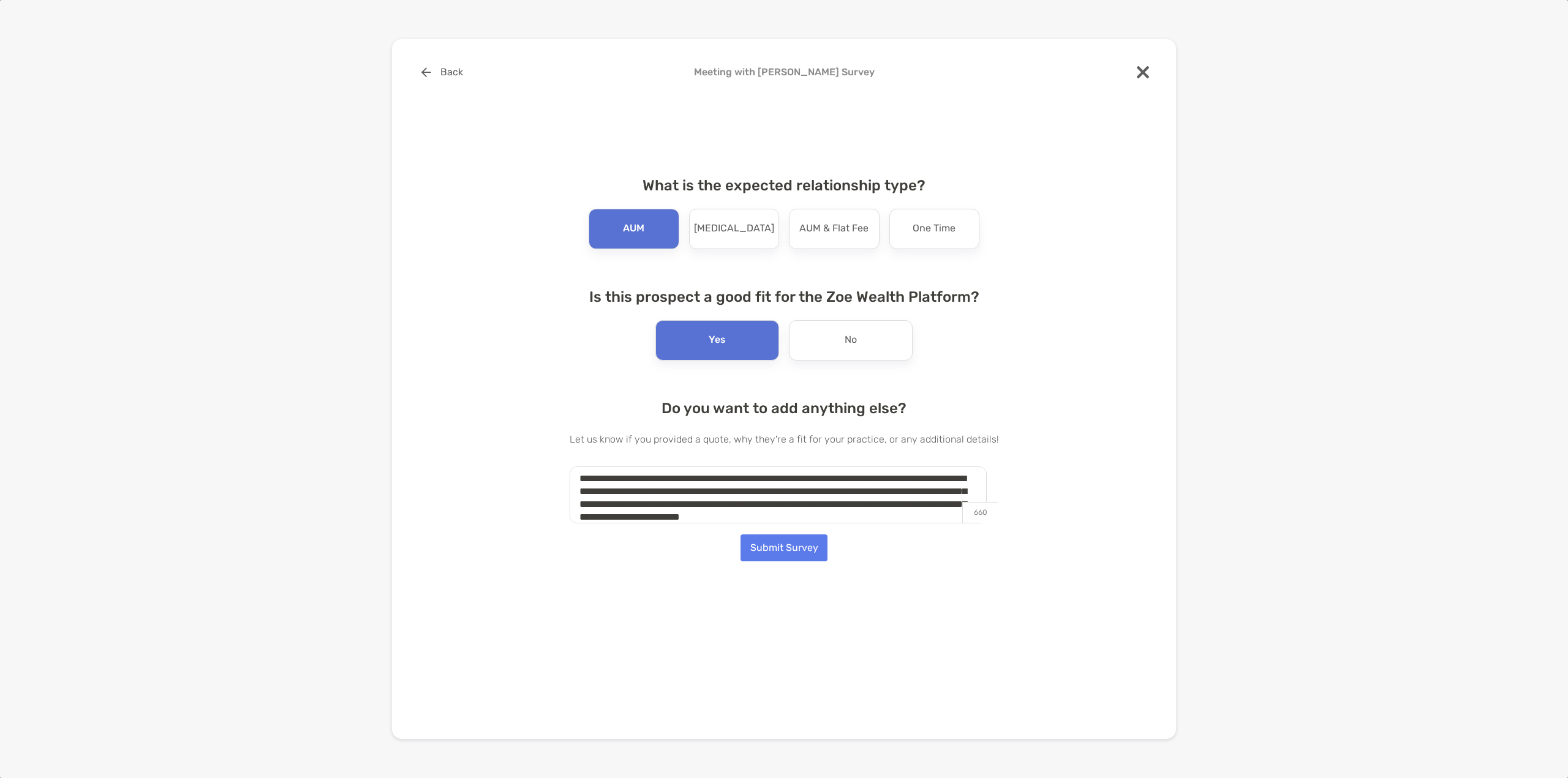
scroll to position [18, 0]
type textarea "**********"
click at [769, 504] on button "Submit Survey" at bounding box center [784, 548] width 87 height 27
